Goal: Find specific page/section: Find specific page/section

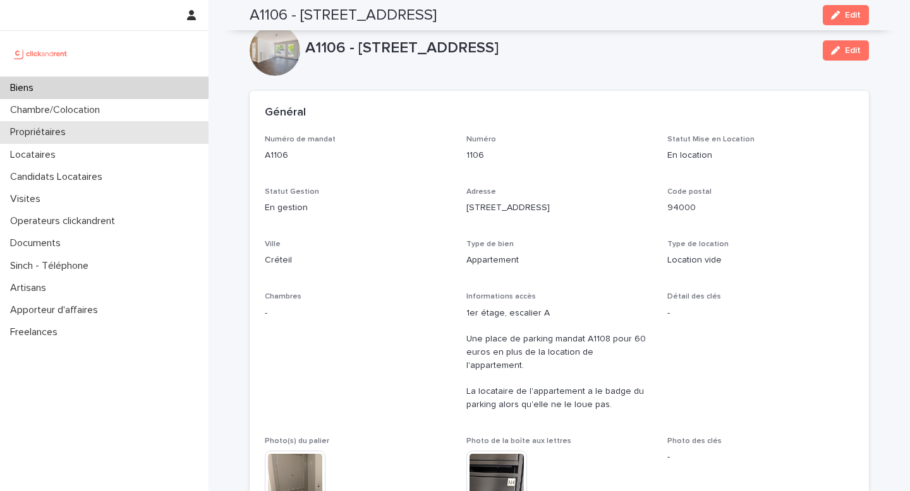
scroll to position [508, 0]
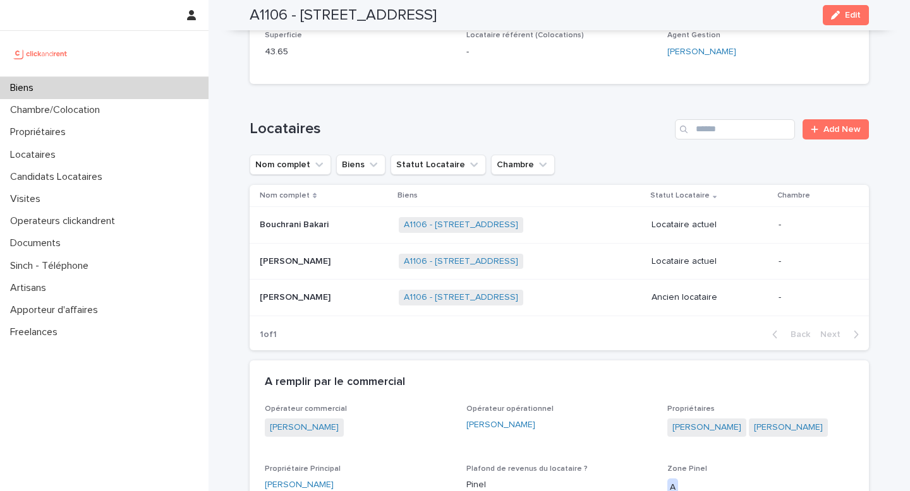
click at [47, 92] on div "Biens" at bounding box center [104, 88] width 208 height 22
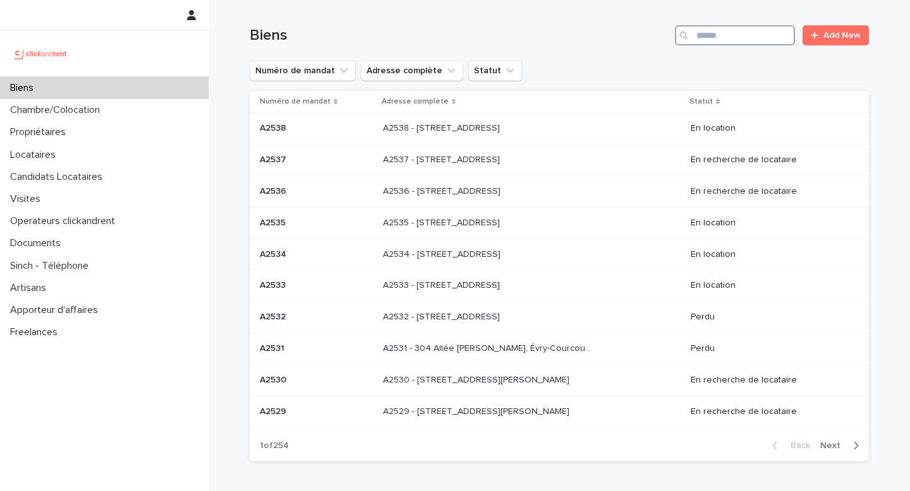
click at [735, 37] on input "Search" at bounding box center [735, 35] width 120 height 20
type input "****"
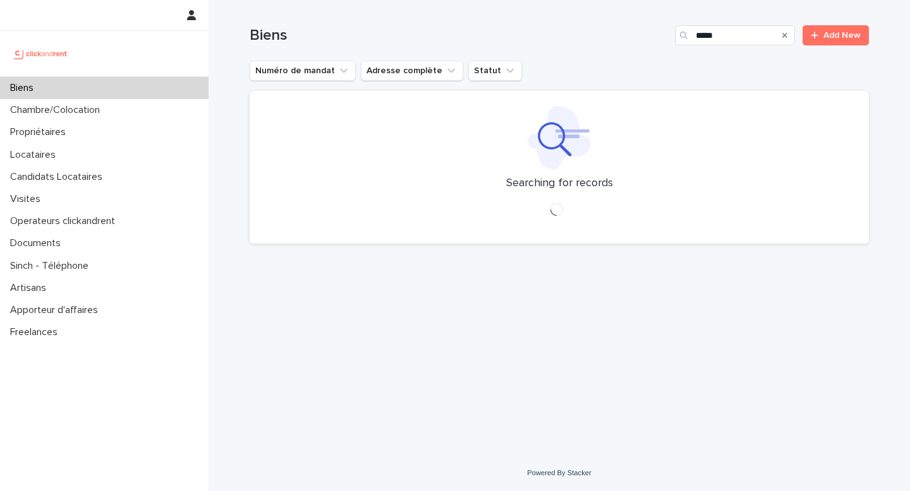
click at [272, 35] on h1 "Biens" at bounding box center [460, 36] width 420 height 18
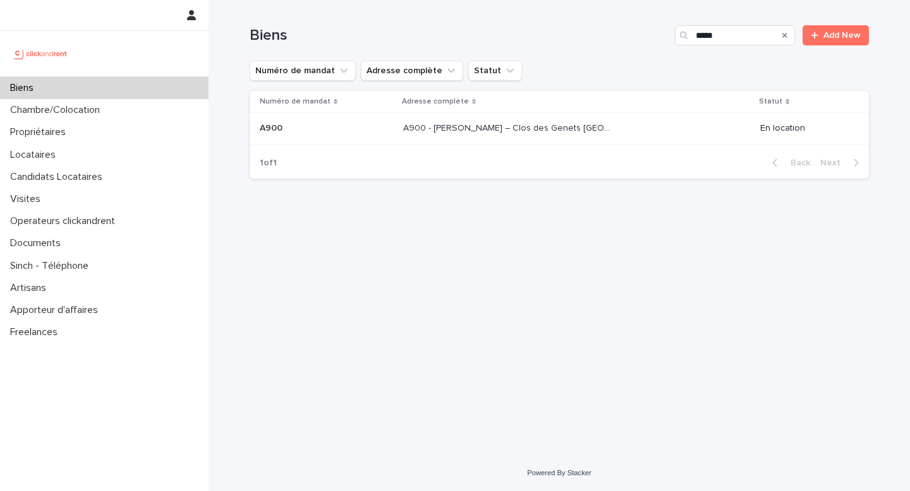
click at [449, 126] on p "A900 - [PERSON_NAME] – Clos des Genets [GEOGRAPHIC_DATA], Fleury Merogis 91700" at bounding box center [509, 127] width 213 height 13
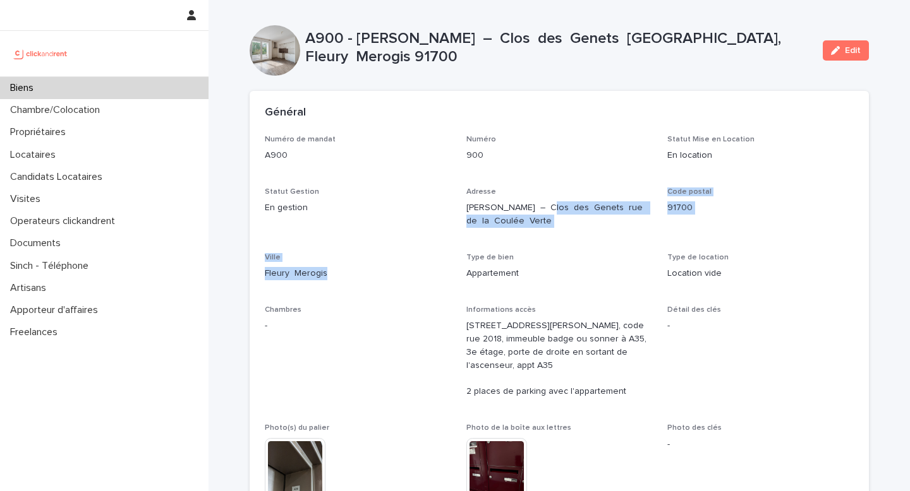
drag, startPoint x: 537, startPoint y: 207, endPoint x: 618, endPoint y: 251, distance: 92.7
click at [618, 251] on div "Numéro de mandat A900 Numéro 900 Statut Mise en Location En location Statut Ges…" at bounding box center [559, 349] width 589 height 429
click at [595, 256] on p "Type de bien" at bounding box center [559, 257] width 186 height 9
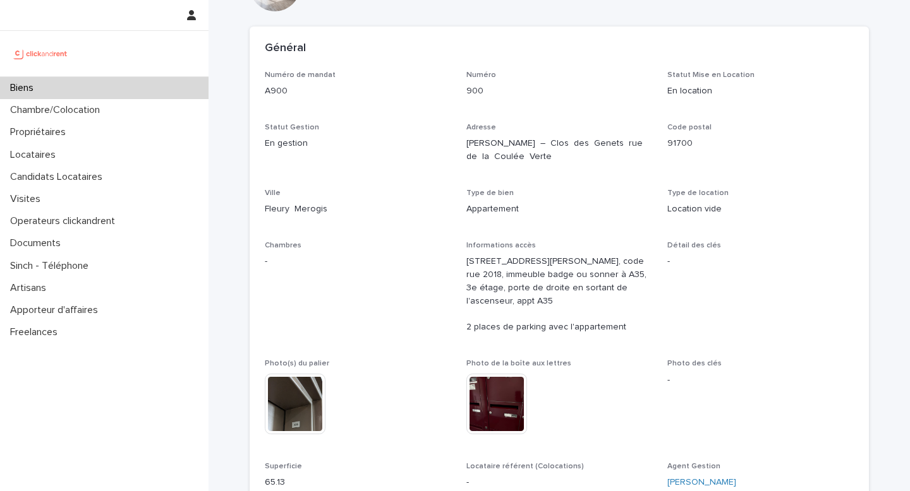
scroll to position [69, 0]
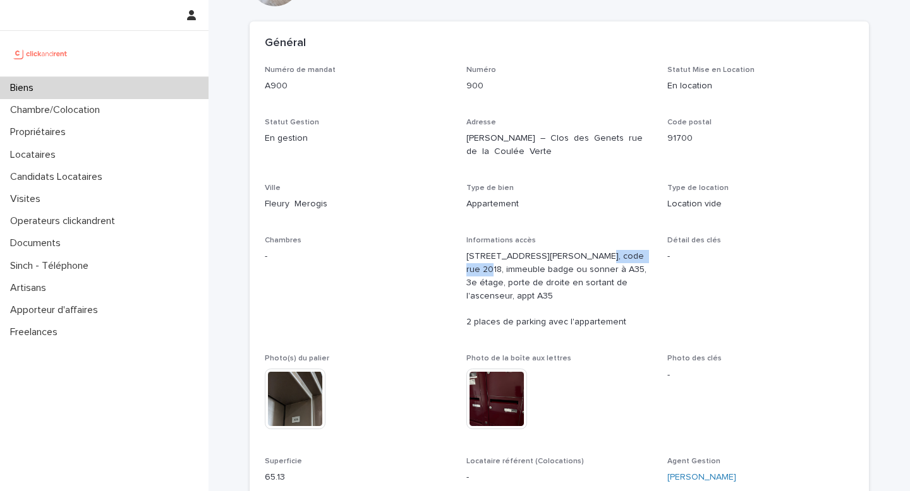
drag, startPoint x: 568, startPoint y: 256, endPoint x: 624, endPoint y: 259, distance: 55.6
click at [624, 259] on p "[STREET_ADDRESS][PERSON_NAME], code rue 2018, immeuble badge ou sonner à A35, 3…" at bounding box center [559, 289] width 186 height 79
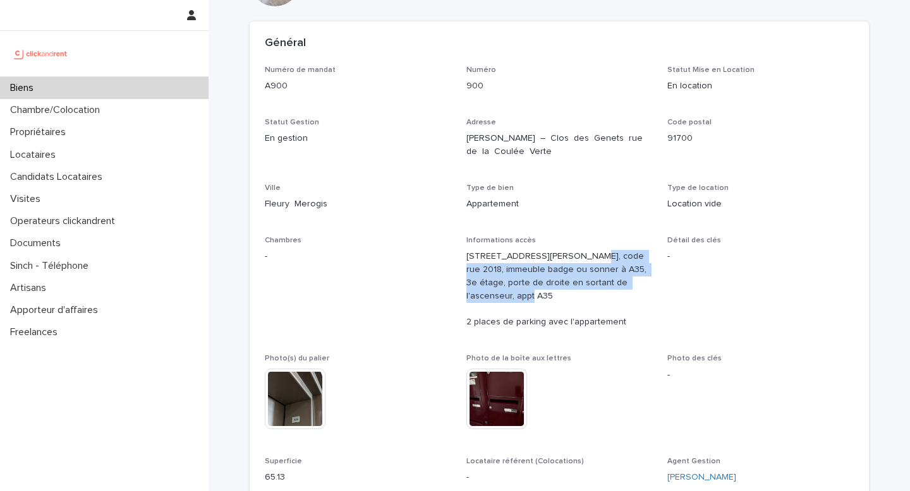
drag, startPoint x: 565, startPoint y: 258, endPoint x: 603, endPoint y: 294, distance: 52.3
click at [603, 294] on p "[STREET_ADDRESS][PERSON_NAME], code rue 2018, immeuble badge ou sonner à A35, 3…" at bounding box center [559, 289] width 186 height 79
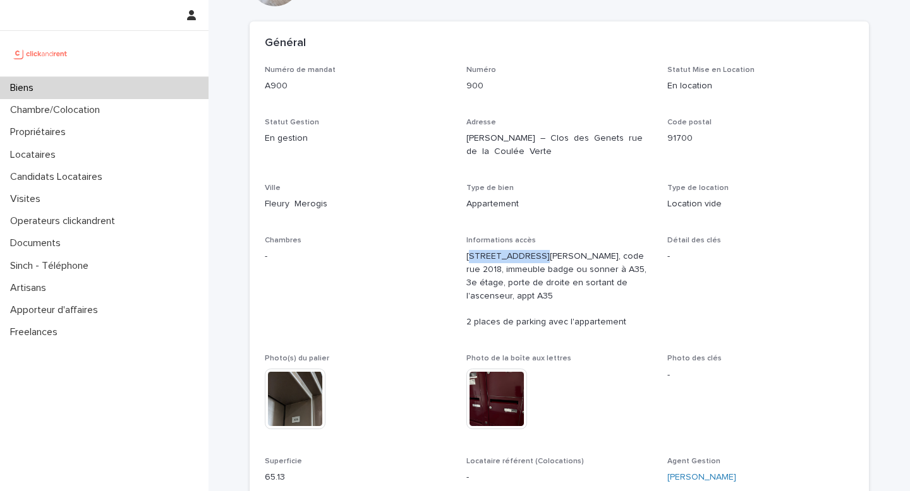
drag, startPoint x: 467, startPoint y: 256, endPoint x: 528, endPoint y: 257, distance: 60.7
click at [528, 257] on p "[STREET_ADDRESS][PERSON_NAME], code rue 2018, immeuble badge ou sonner à A35, 3…" at bounding box center [559, 289] width 186 height 79
click at [524, 258] on p "[STREET_ADDRESS][PERSON_NAME], code rue 2018, immeuble badge ou sonner à A35, 3…" at bounding box center [559, 289] width 186 height 79
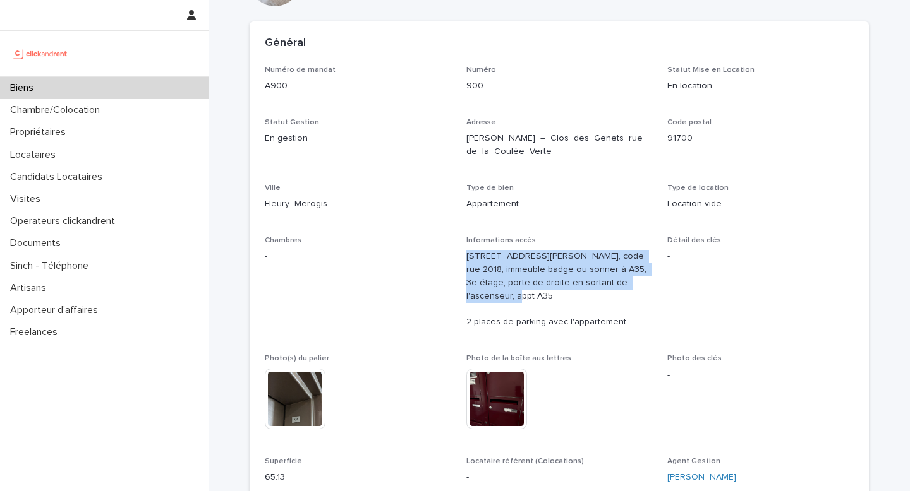
drag, startPoint x: 465, startPoint y: 258, endPoint x: 649, endPoint y: 288, distance: 186.9
click at [649, 288] on div "Numéro de mandat A900 Numéro 900 Statut Mise en Location En location Statut Ges…" at bounding box center [559, 280] width 589 height 429
copy p "[STREET_ADDRESS][PERSON_NAME], Fleury, code rue 2018, immeuble badge ou sonner …"
click at [493, 270] on p "[STREET_ADDRESS][PERSON_NAME], code rue 2018, immeuble badge ou sonner à A35, 3…" at bounding box center [559, 289] width 186 height 79
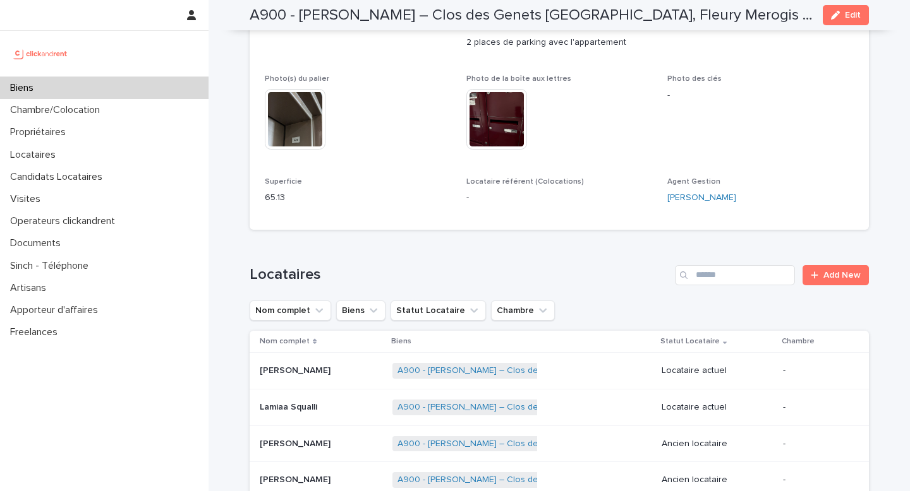
scroll to position [0, 0]
